Goal: Check status: Verify the current state of an ongoing process or item

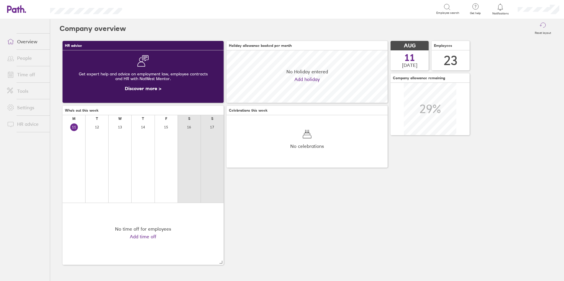
scroll to position [52, 161]
click at [26, 78] on link "Time off" at bounding box center [25, 75] width 47 height 12
